Goal: Obtain resource: Download file/media

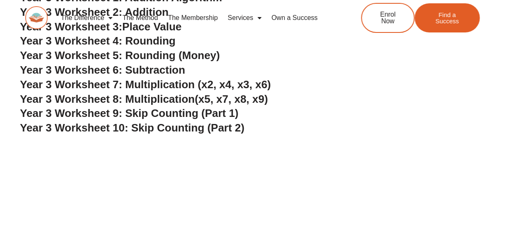
scroll to position [1160, 0]
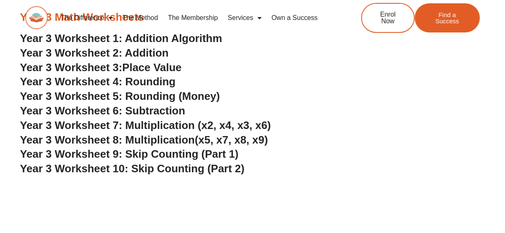
click at [163, 81] on span "Year 3 Worksheet 4: Rounding" at bounding box center [98, 81] width 156 height 12
click at [173, 154] on span "Year 3 Worksheet 9: Skip Counting (Part 1)" at bounding box center [129, 154] width 219 height 12
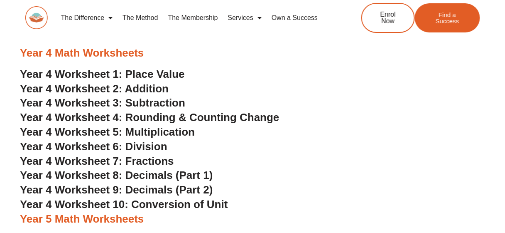
scroll to position [1461, 0]
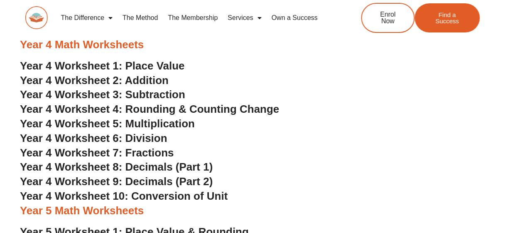
click at [214, 196] on span "Year 4 Worksheet 10: Conversion of Unit" at bounding box center [124, 196] width 208 height 12
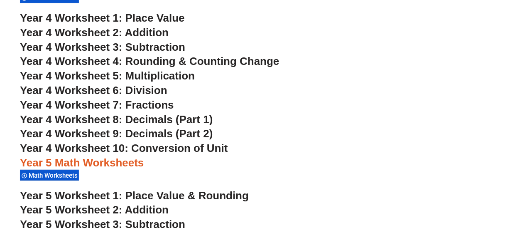
scroll to position [1542, 0]
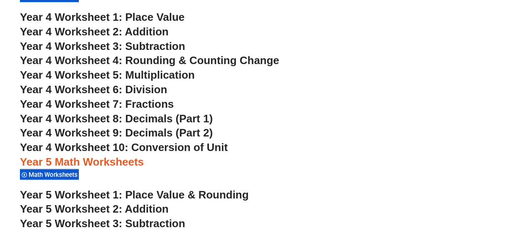
click at [214, 152] on span "Year 4 Worksheet 10: Conversion of Unit" at bounding box center [124, 147] width 208 height 12
